Goal: Transaction & Acquisition: Subscribe to service/newsletter

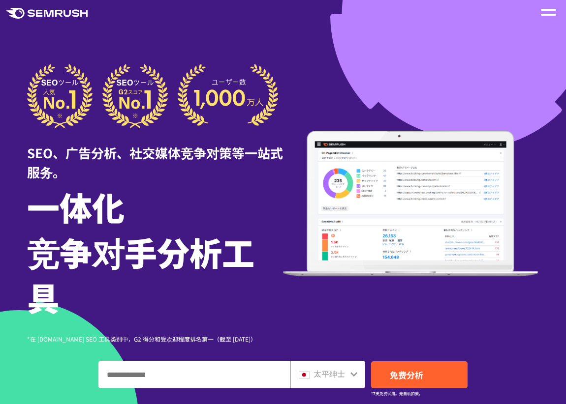
click at [546, 12] on div at bounding box center [548, 12] width 15 height 12
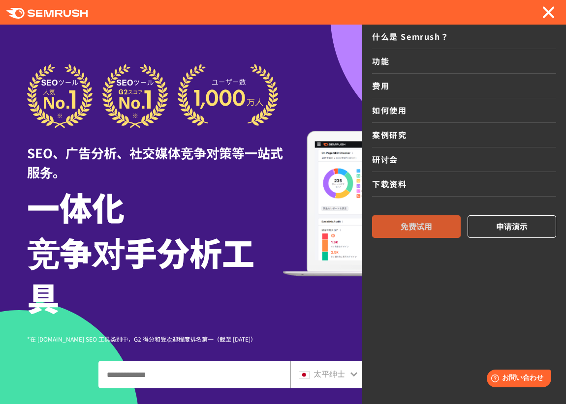
click at [429, 221] on font "免费试用" at bounding box center [415, 226] width 31 height 12
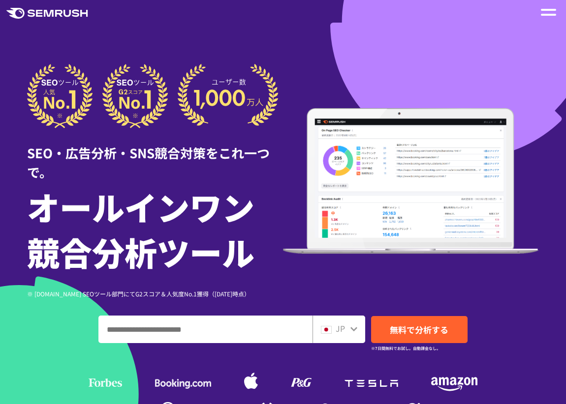
click at [346, 328] on div "JP" at bounding box center [336, 329] width 31 height 13
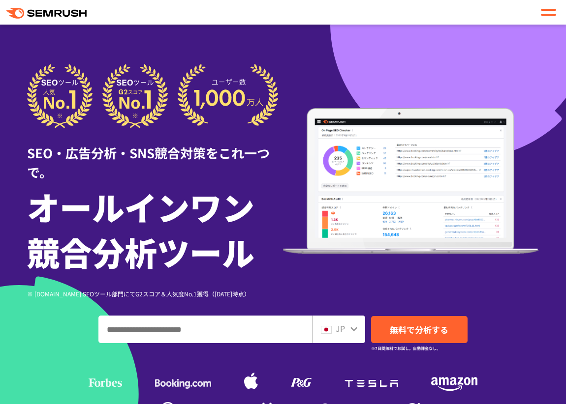
scroll to position [197, 0]
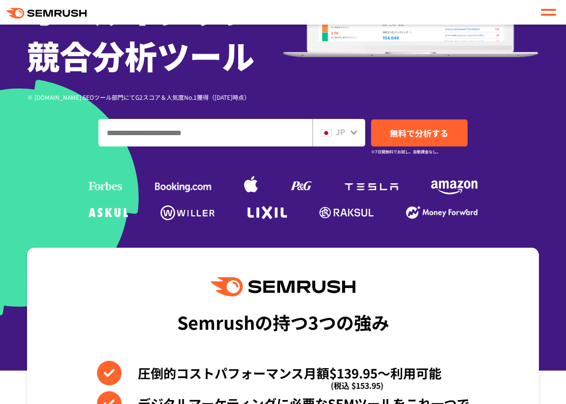
click at [347, 126] on div "JP" at bounding box center [336, 132] width 31 height 13
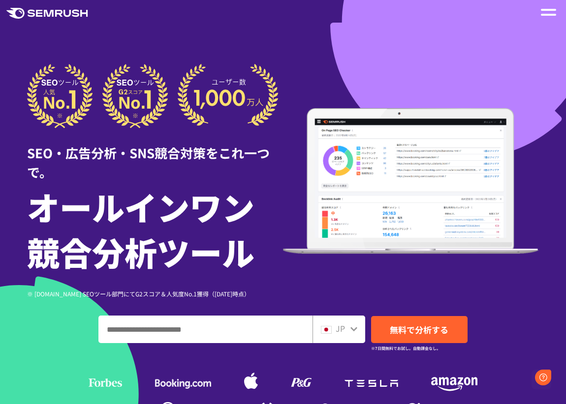
scroll to position [0, 0]
